Goal: Navigation & Orientation: Find specific page/section

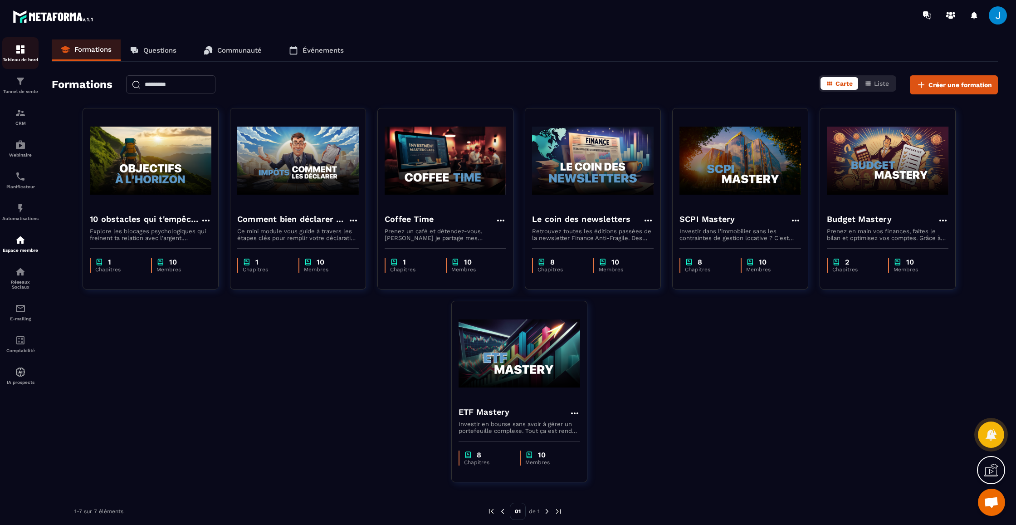
click at [23, 50] on img at bounding box center [20, 49] width 11 height 11
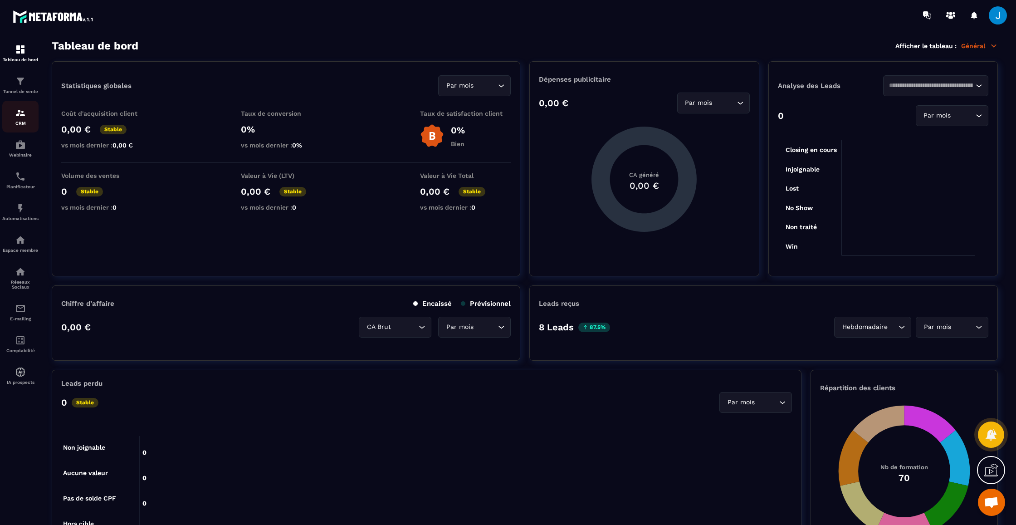
click at [24, 115] on img at bounding box center [20, 113] width 11 height 11
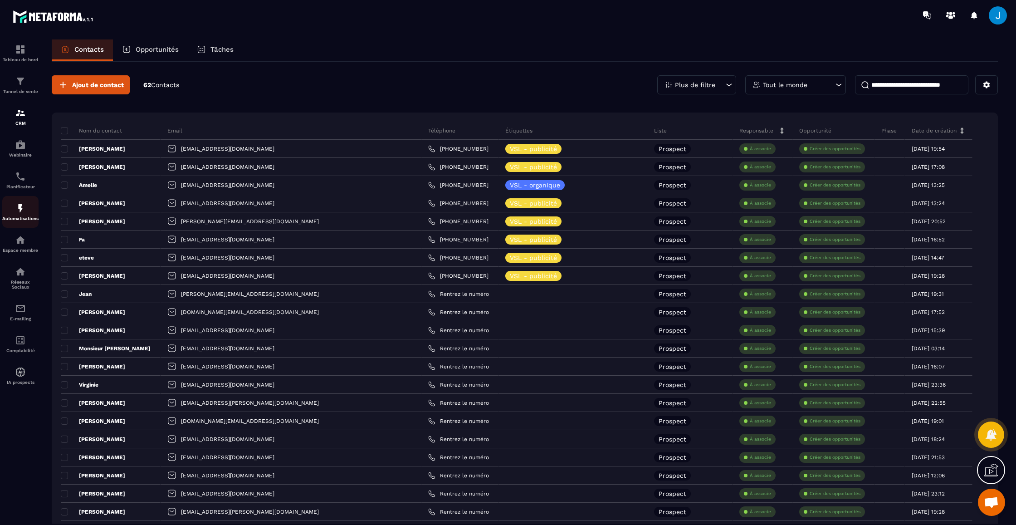
click at [17, 217] on p "Automatisations" at bounding box center [20, 218] width 36 height 5
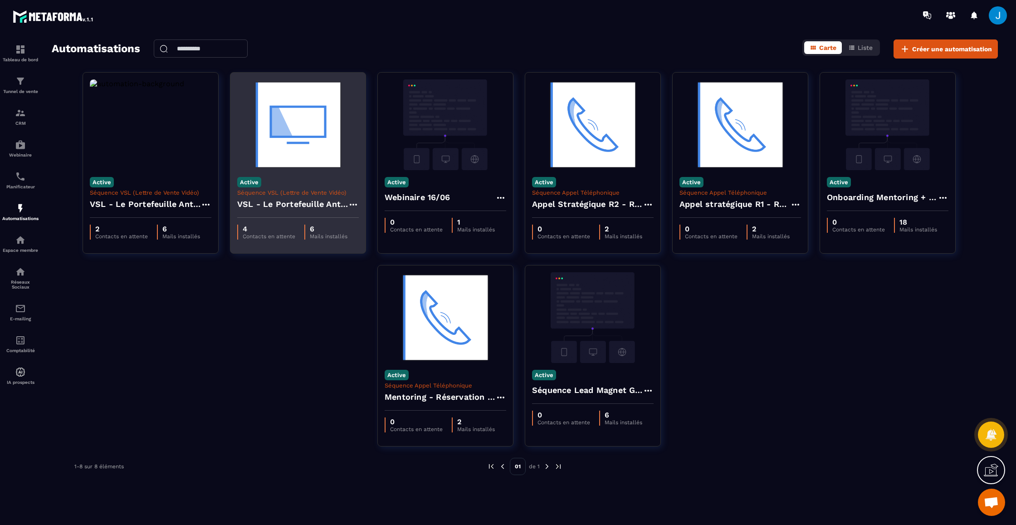
click at [308, 201] on h4 "VSL - Le Portefeuille Anti-Fragile" at bounding box center [292, 204] width 111 height 13
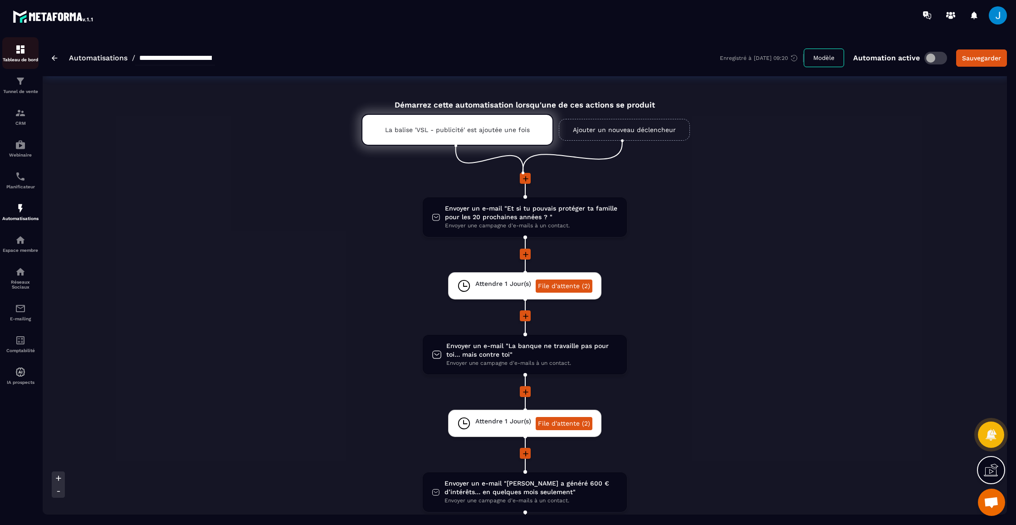
click at [17, 55] on div "Tableau de bord" at bounding box center [20, 53] width 36 height 18
